Goal: Navigation & Orientation: Find specific page/section

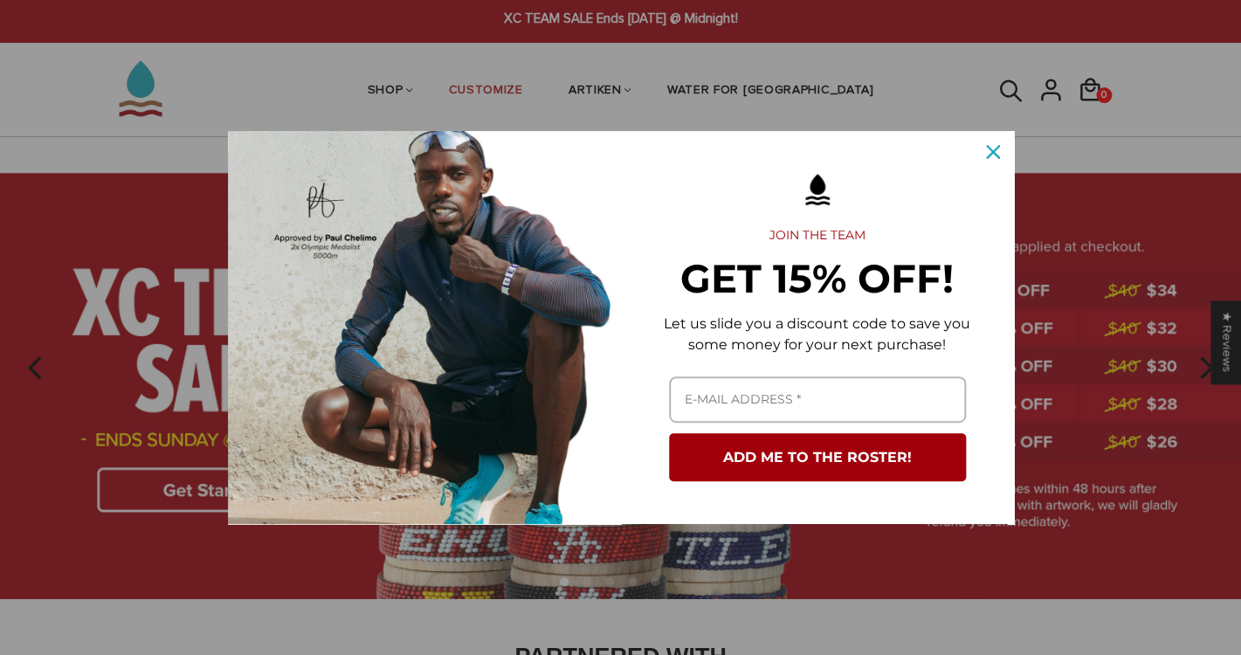
scroll to position [17, 0]
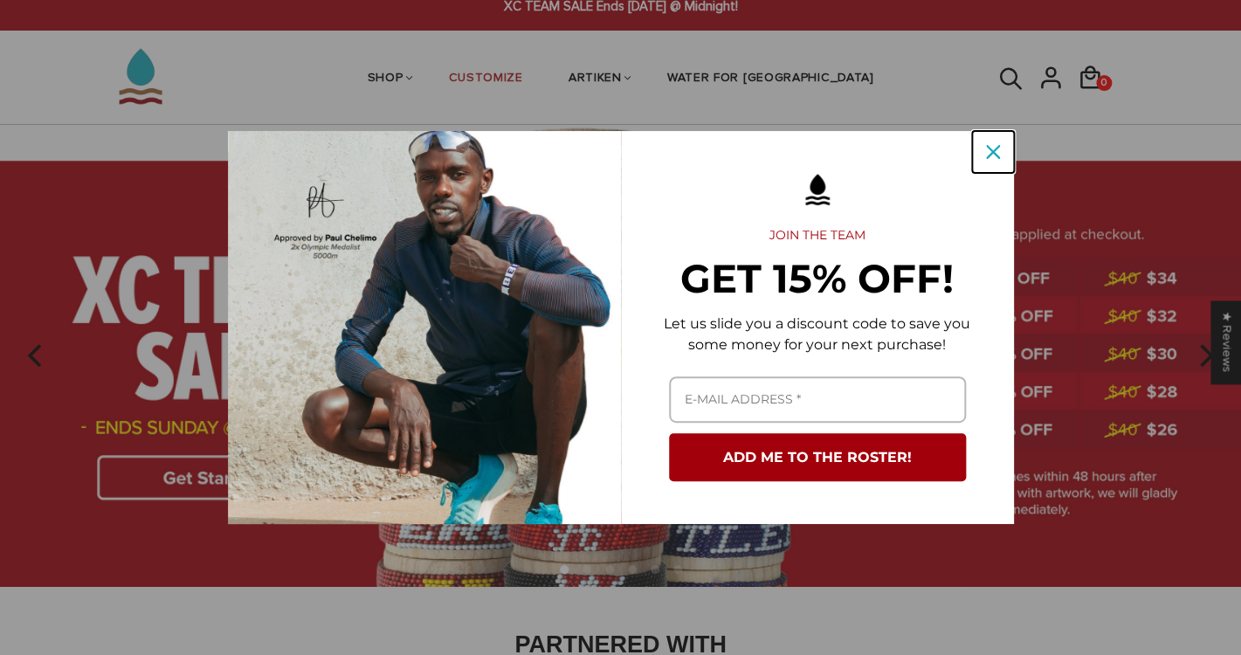
click at [995, 149] on icon "close icon" at bounding box center [993, 152] width 14 height 14
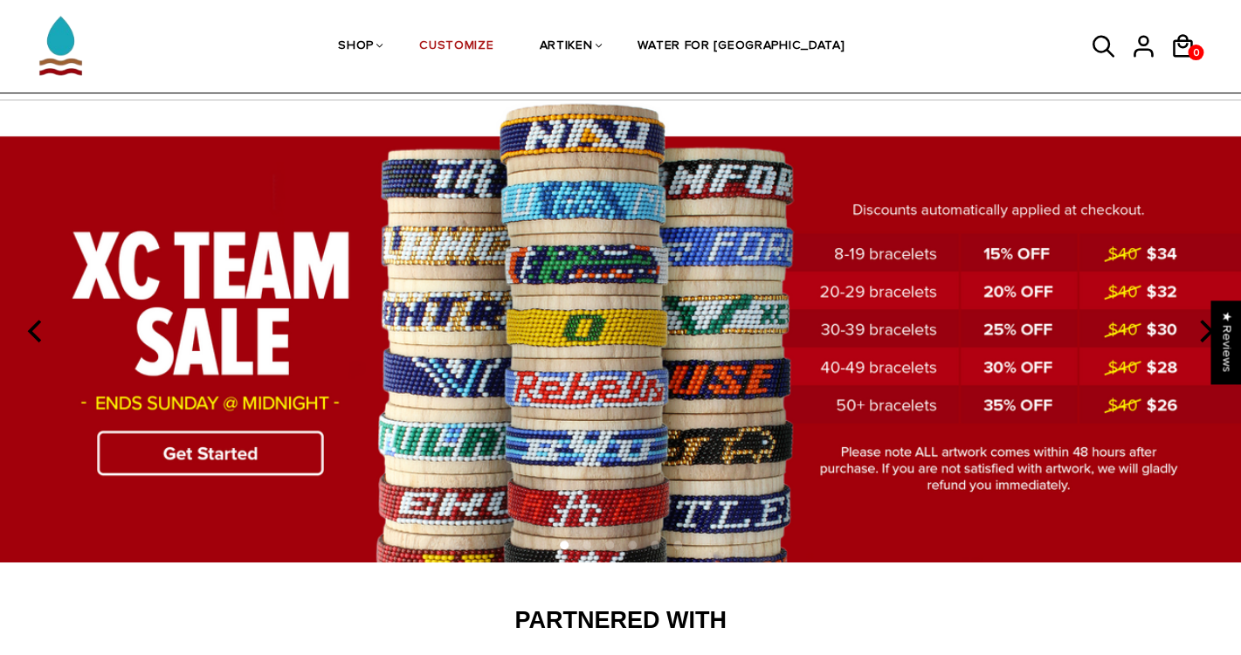
scroll to position [51, 0]
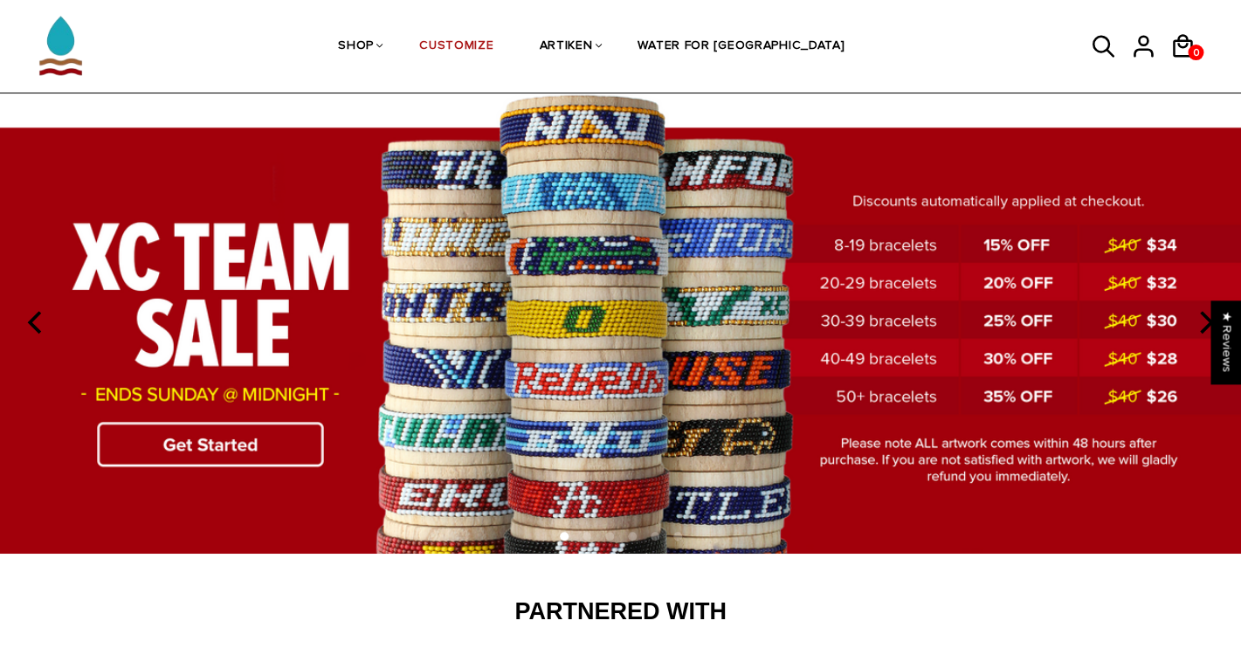
click at [1207, 321] on icon "next" at bounding box center [1204, 322] width 23 height 23
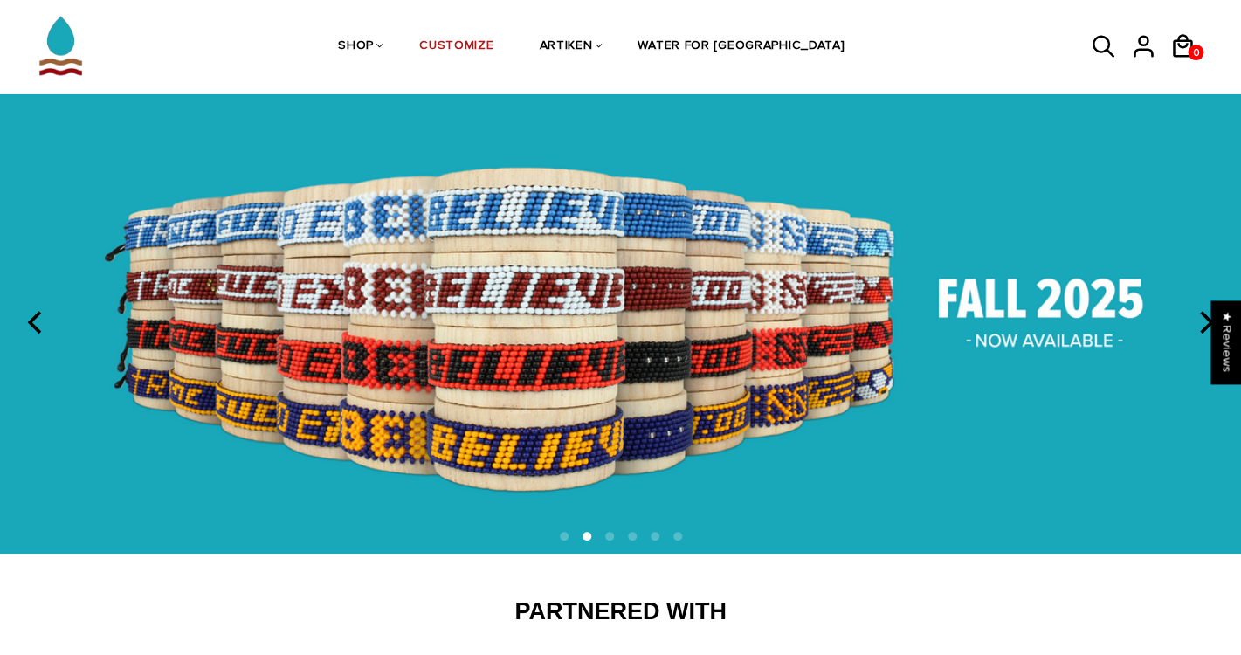
click at [1207, 321] on icon "next" at bounding box center [1204, 322] width 23 height 23
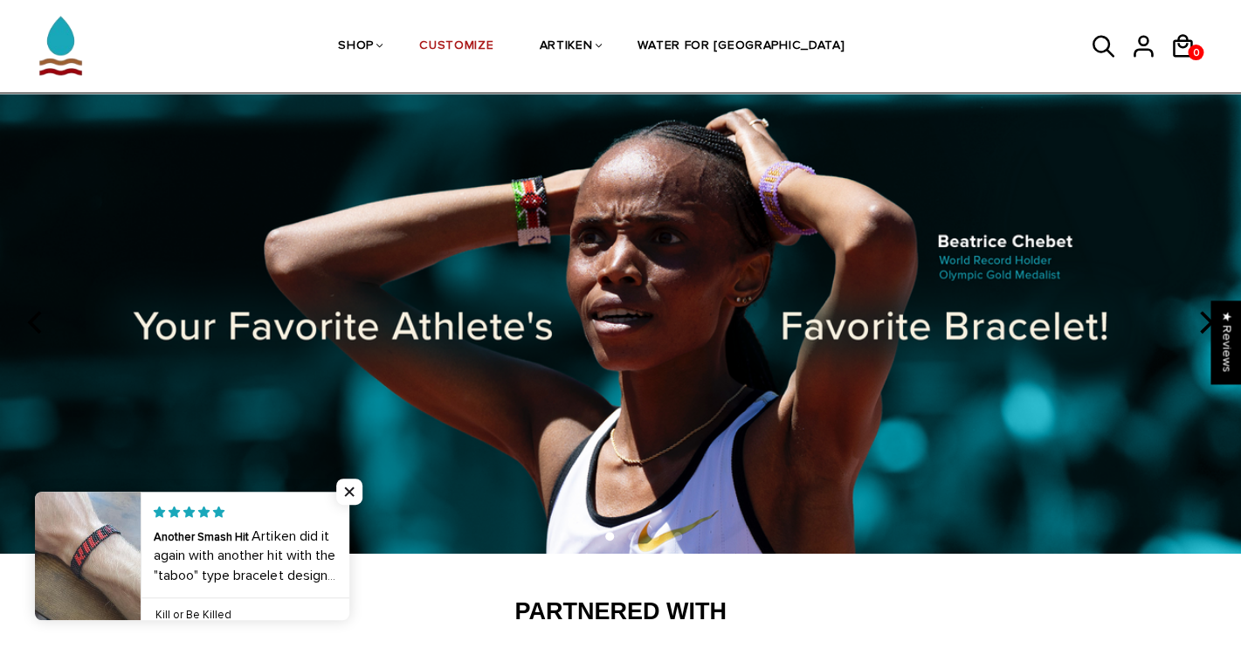
click at [1207, 321] on icon "next" at bounding box center [1204, 322] width 23 height 23
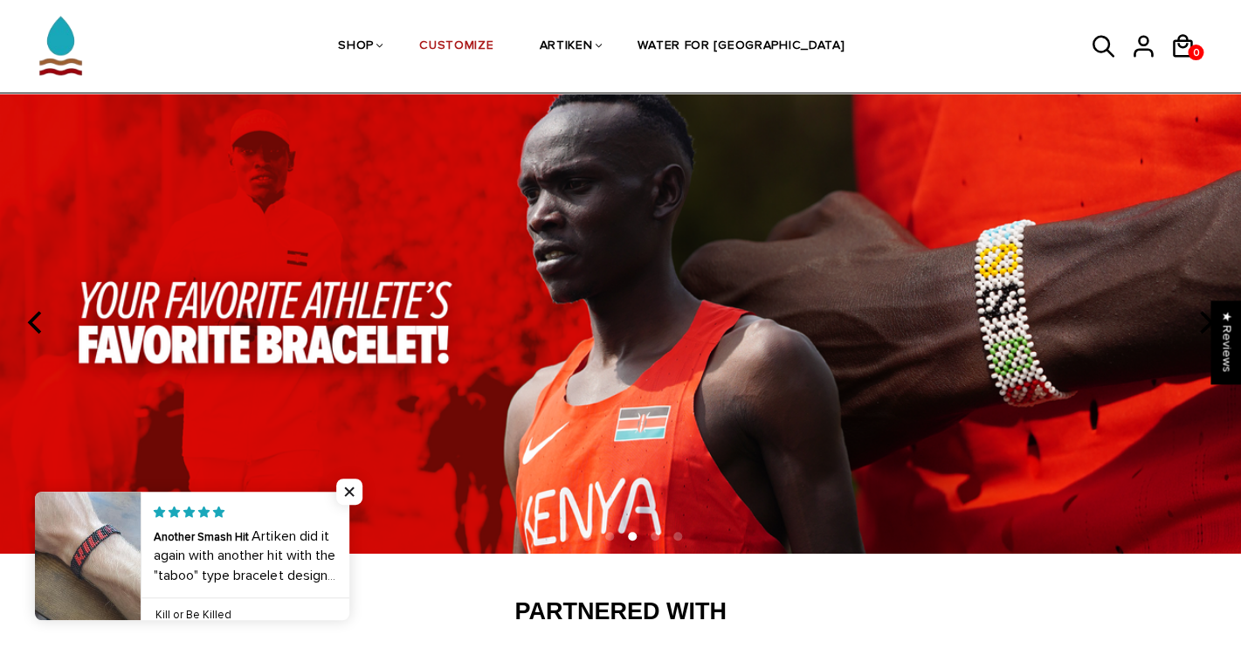
click at [1207, 321] on icon "next" at bounding box center [1204, 322] width 23 height 23
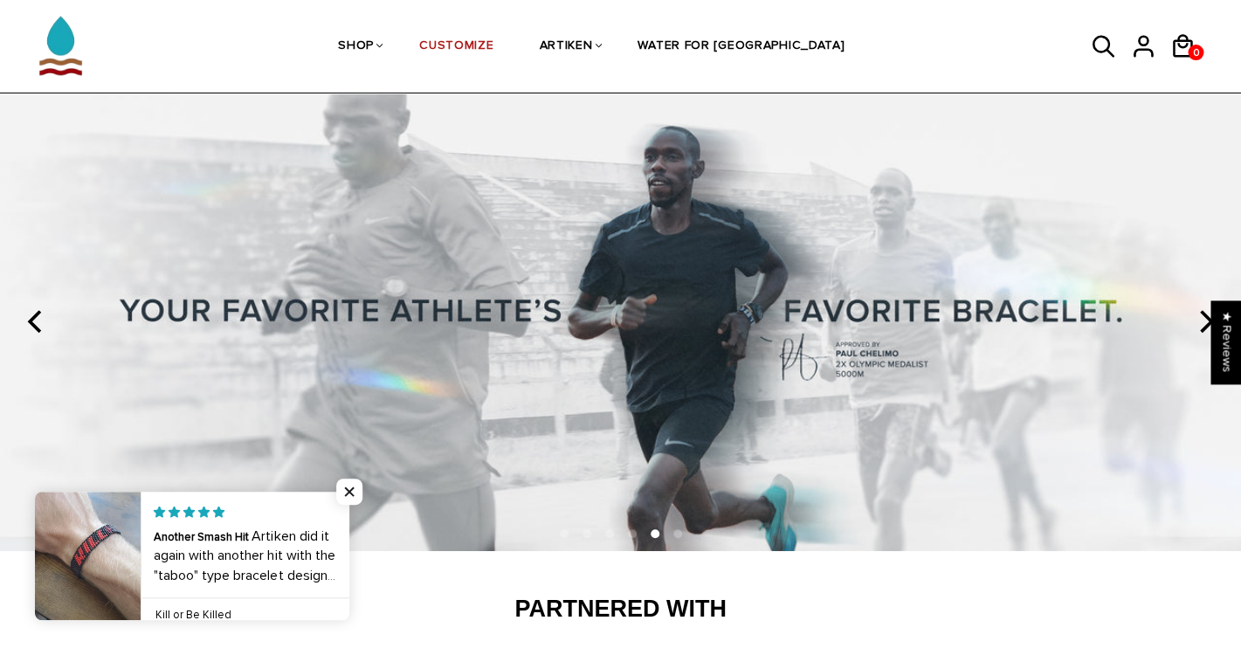
click at [1207, 321] on icon "next" at bounding box center [1204, 321] width 23 height 23
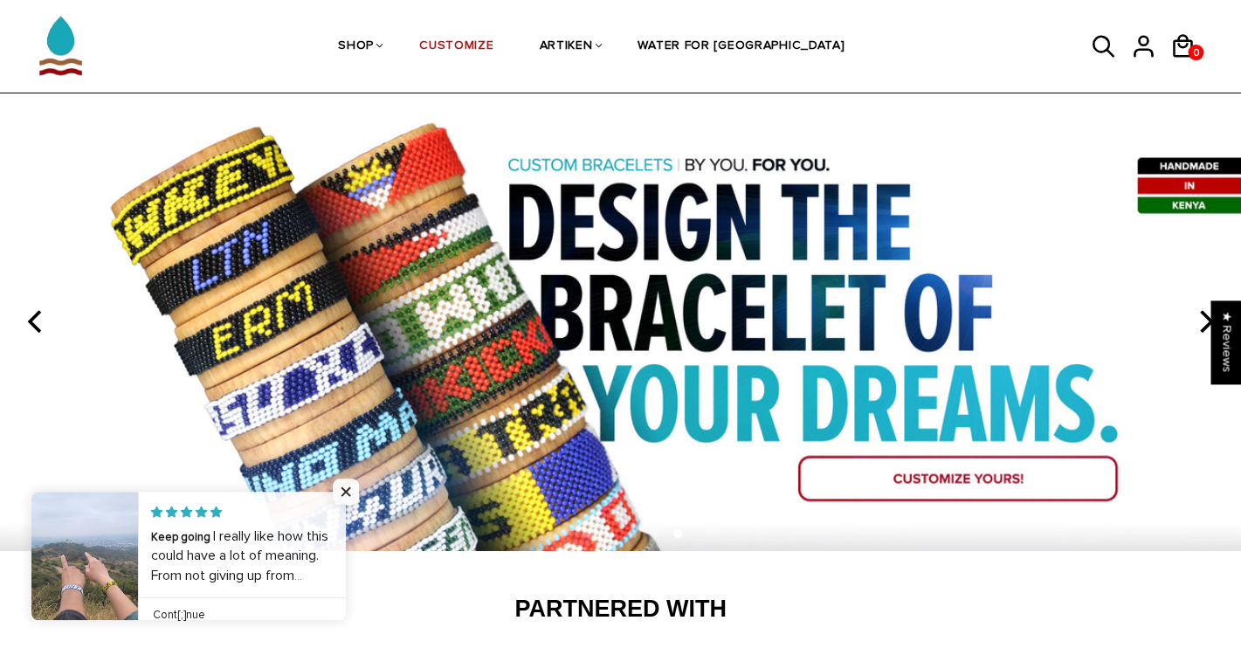
click at [1203, 324] on icon "next" at bounding box center [1204, 321] width 23 height 23
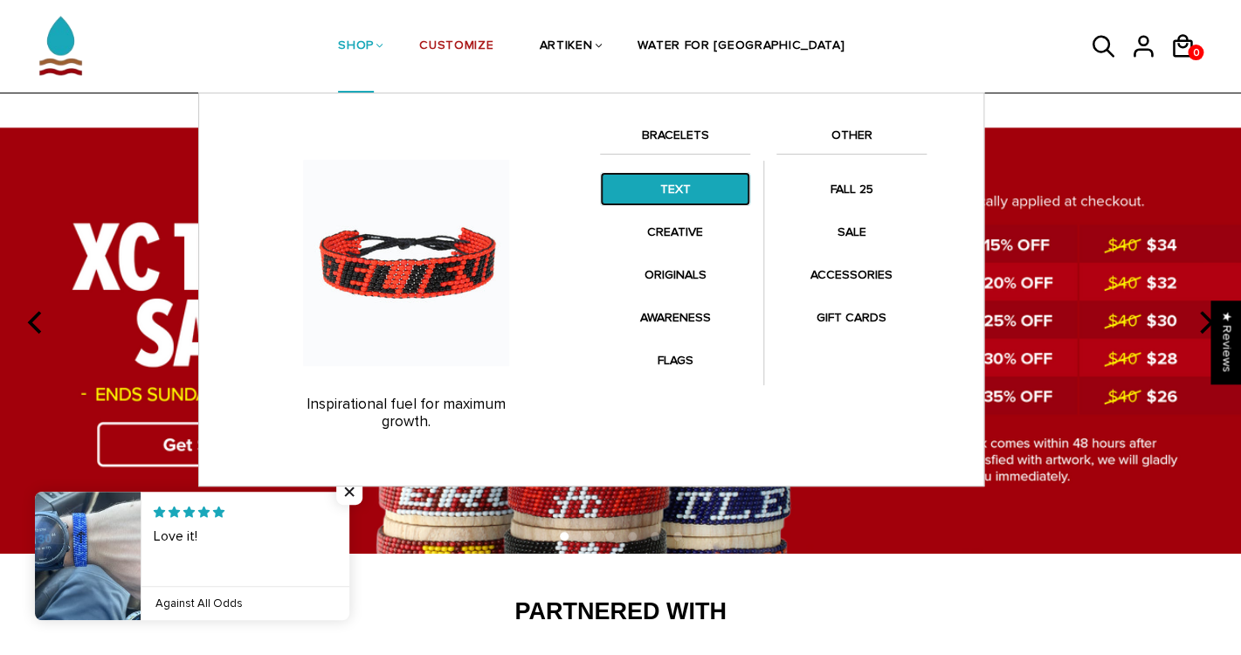
click at [678, 181] on link "TEXT" at bounding box center [675, 189] width 150 height 34
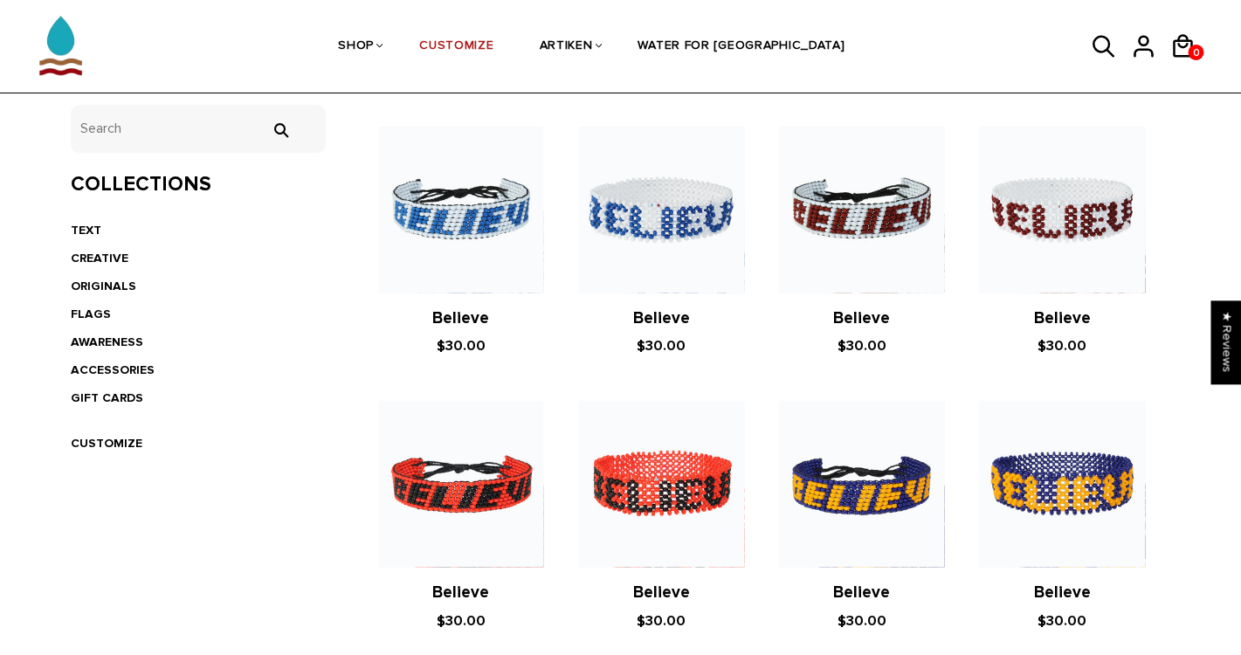
scroll to position [357, 0]
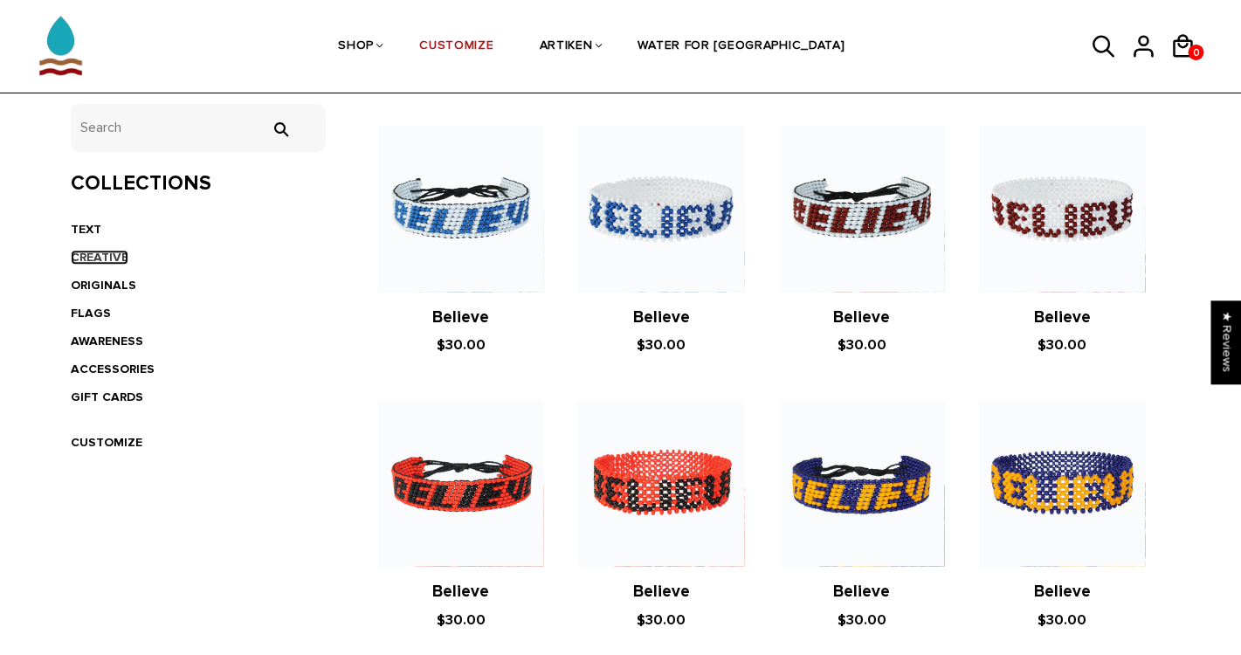
click at [101, 256] on link "CREATIVE" at bounding box center [100, 257] width 58 height 15
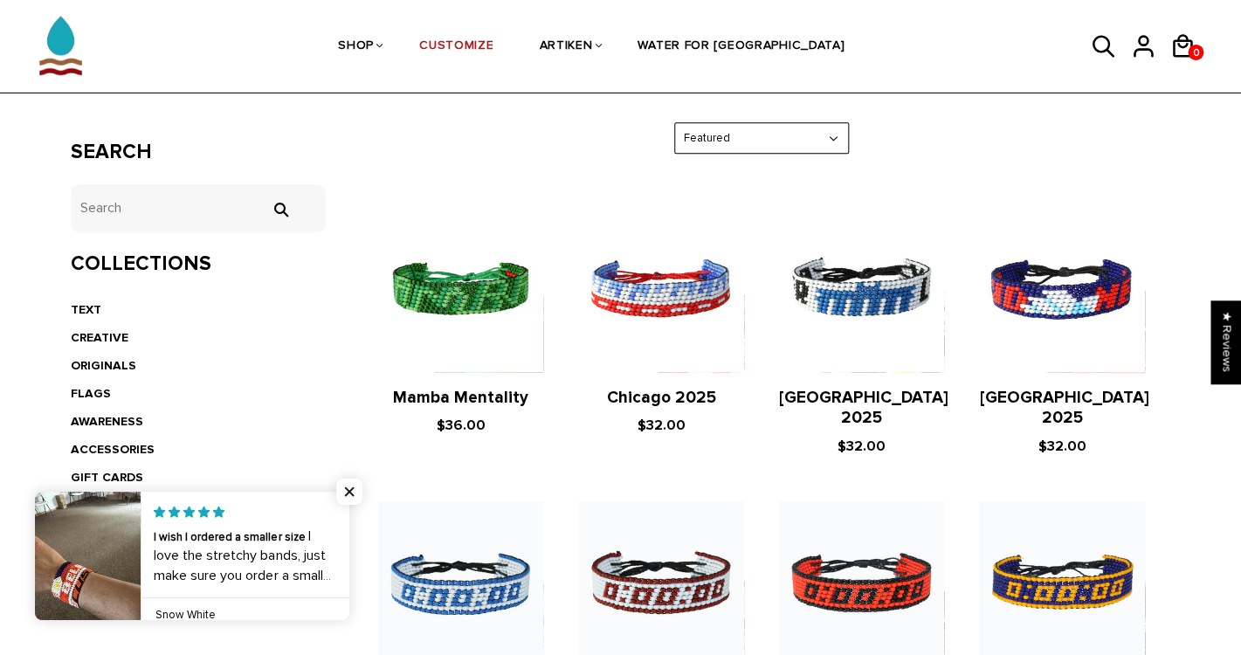
scroll to position [311, 0]
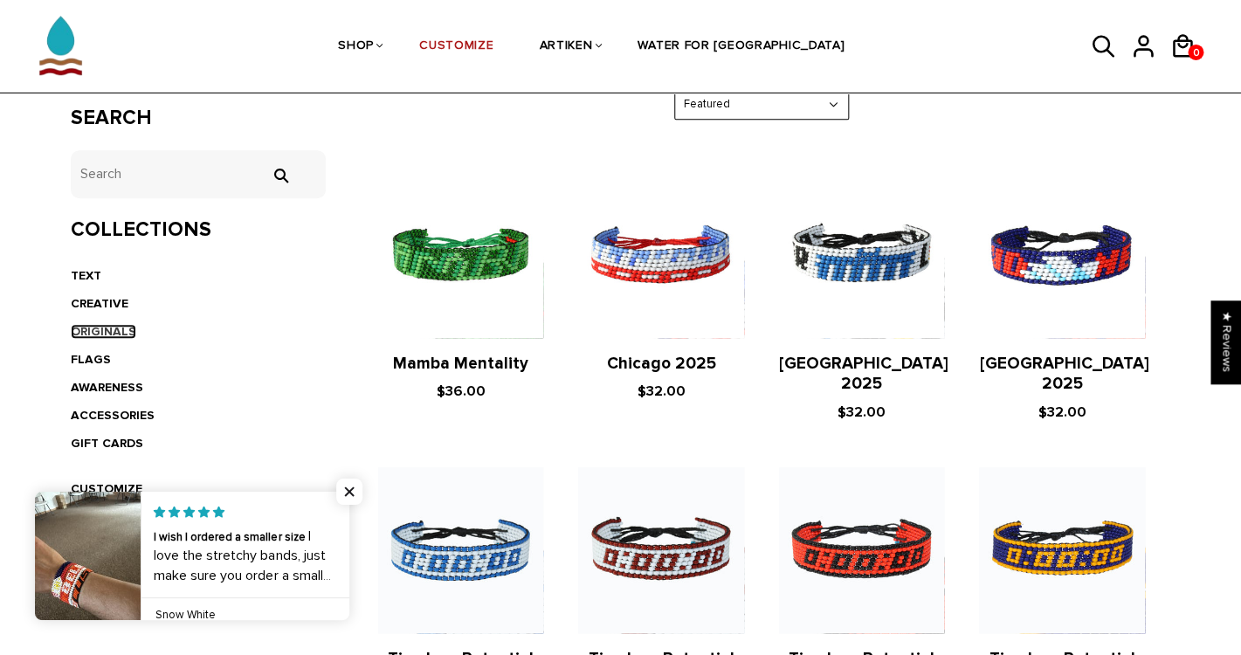
click at [105, 331] on link "ORIGINALS" at bounding box center [104, 331] width 66 height 15
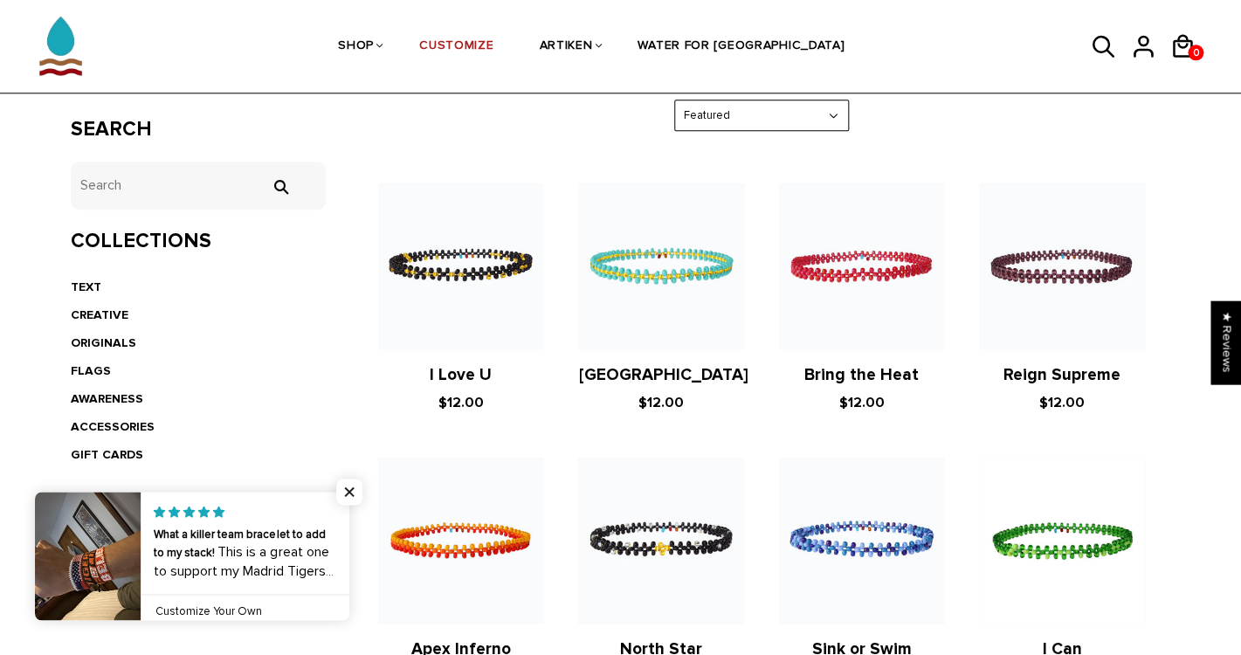
scroll to position [303, 0]
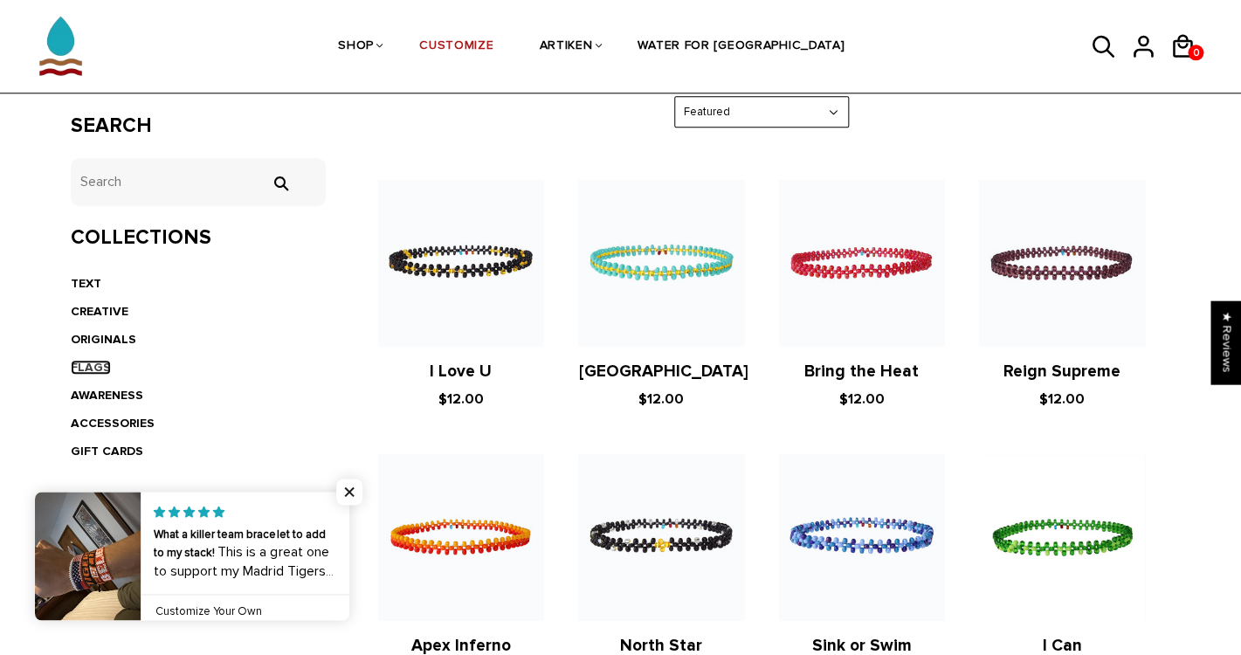
click at [81, 369] on link "FLAGS" at bounding box center [91, 367] width 40 height 15
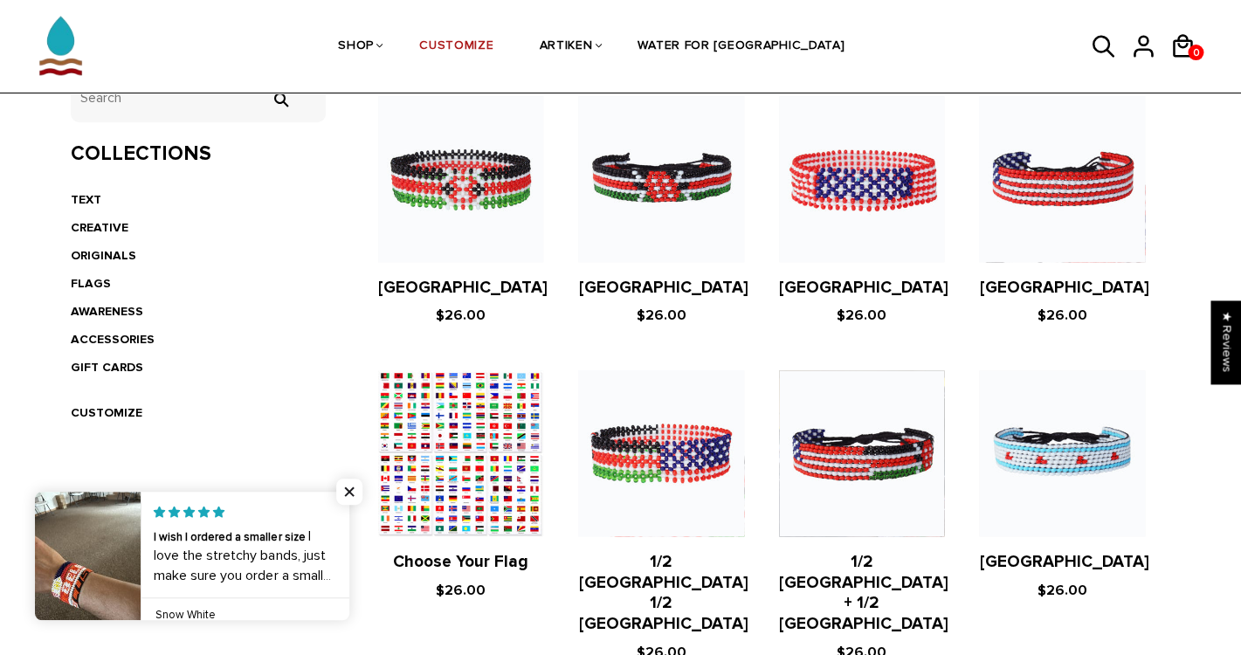
scroll to position [398, 0]
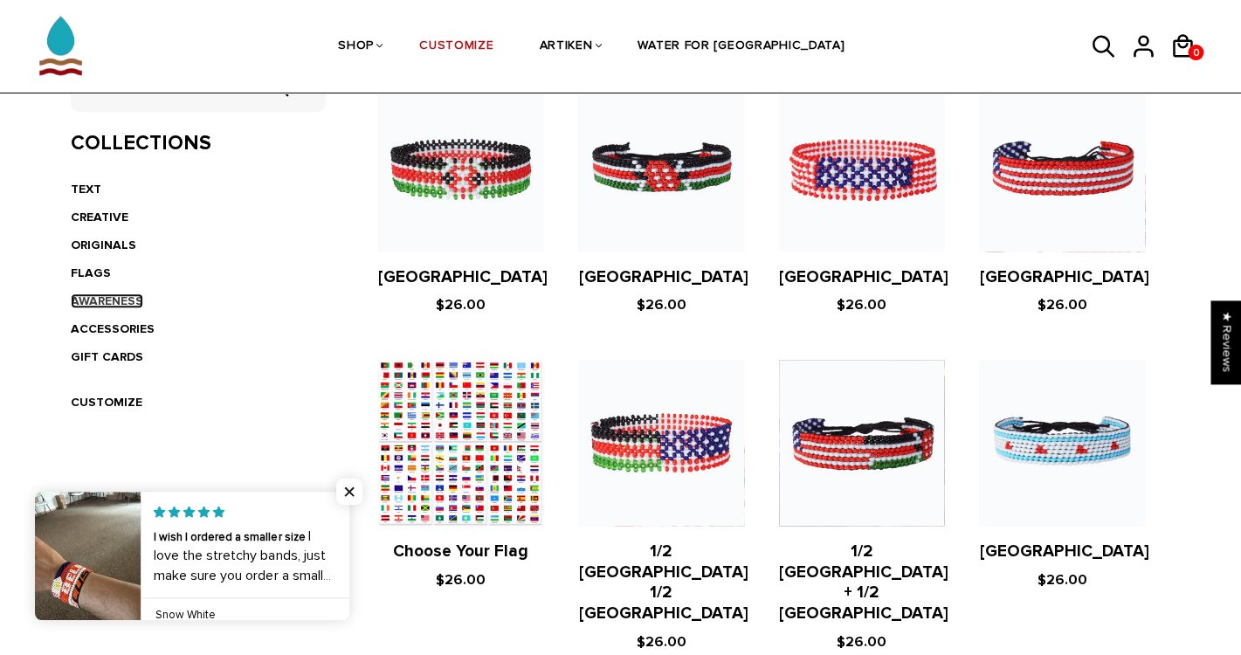
click at [93, 299] on link "AWARENESS" at bounding box center [107, 301] width 73 height 15
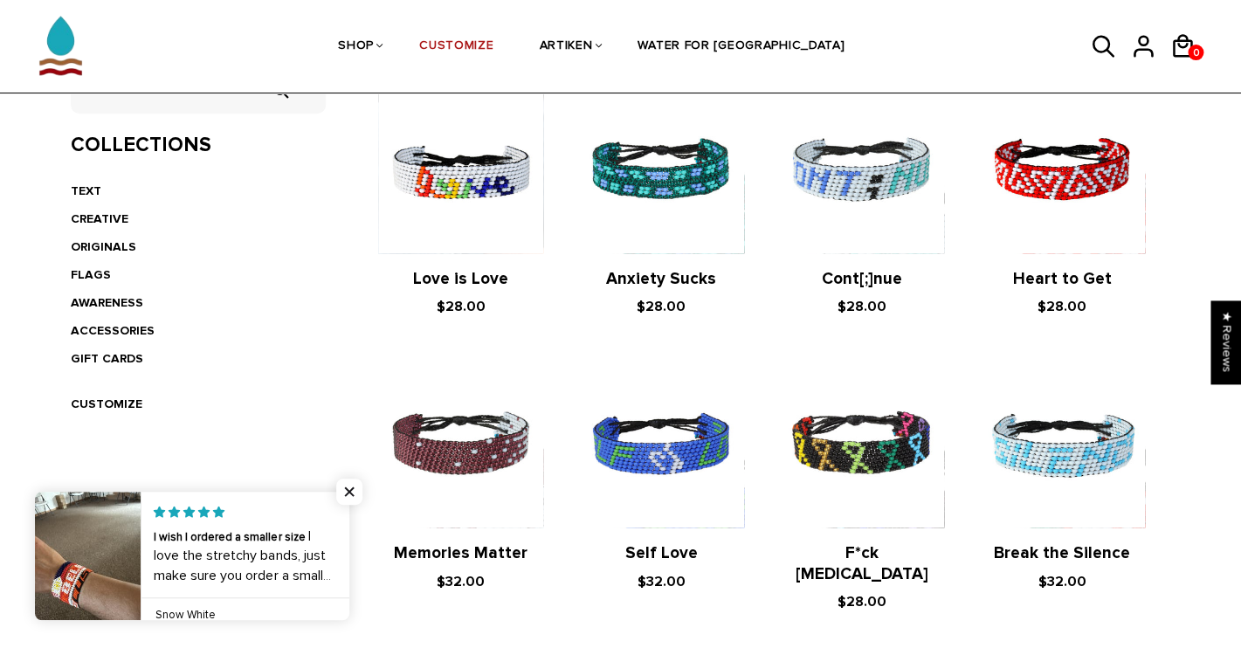
scroll to position [355, 0]
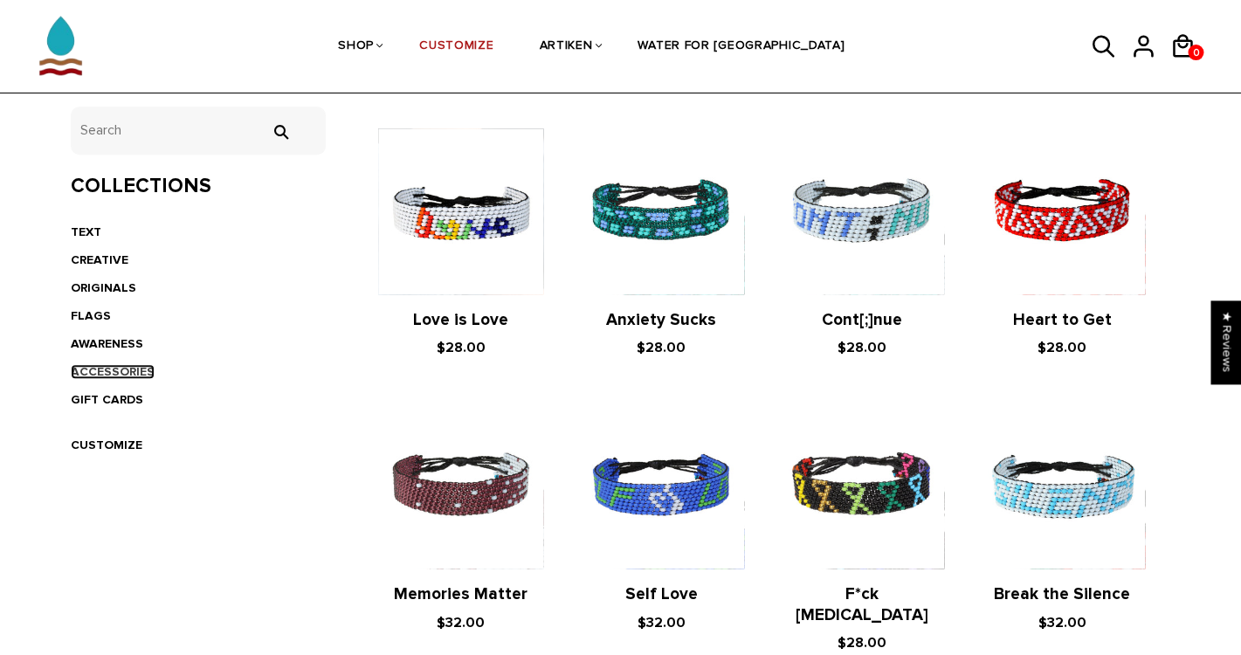
click at [103, 369] on link "ACCESSORIES" at bounding box center [113, 371] width 84 height 15
